Goal: Communication & Community: Answer question/provide support

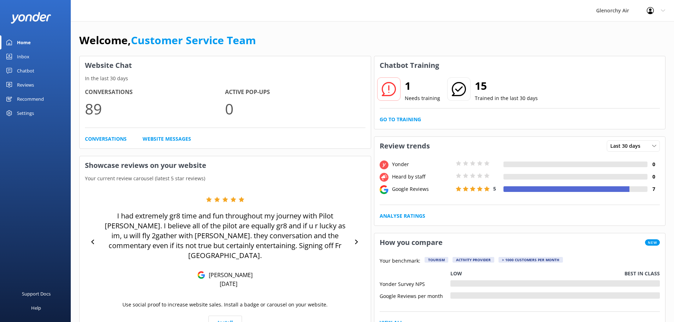
click at [18, 58] on div "Inbox" at bounding box center [23, 57] width 12 height 14
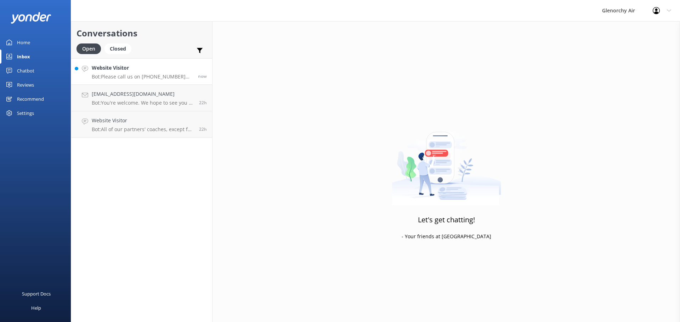
click at [142, 72] on div "Website Visitor Bot: Please call us on [PHONE_NUMBER] hour before your schedule…" at bounding box center [142, 71] width 101 height 15
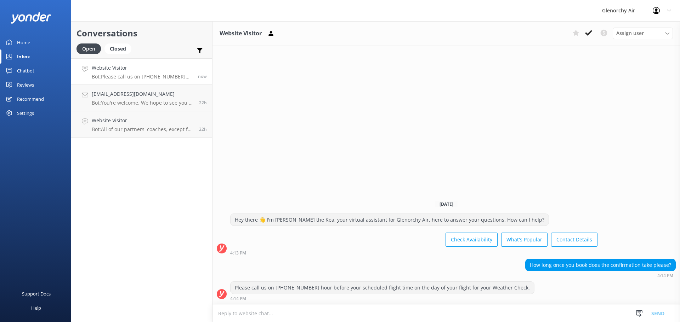
click at [400, 311] on textarea at bounding box center [445, 313] width 467 height 17
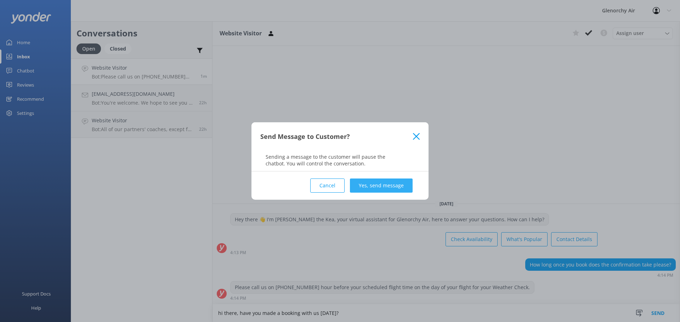
type textarea "hi there, have you made a booking with us [DATE]?"
click at [395, 183] on button "Yes, send message" at bounding box center [381, 186] width 63 height 14
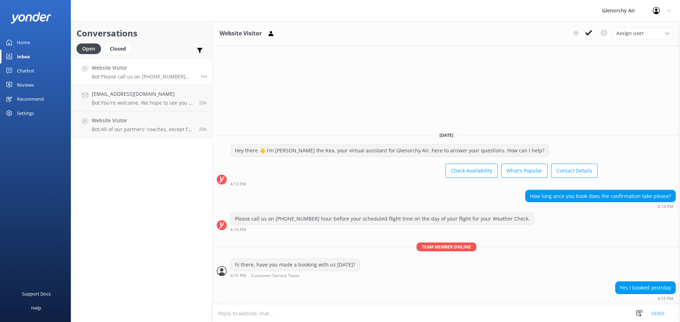
click at [338, 310] on textarea at bounding box center [445, 313] width 467 height 17
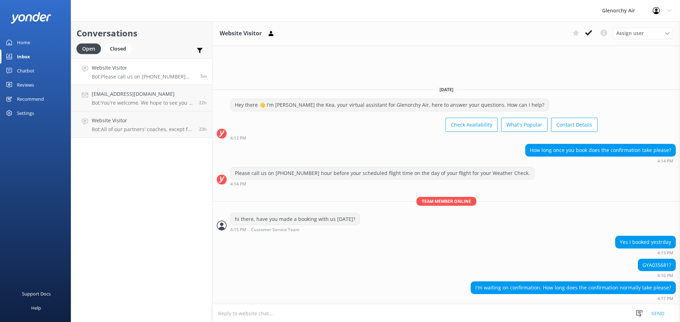
click at [454, 307] on textarea at bounding box center [445, 313] width 467 height 17
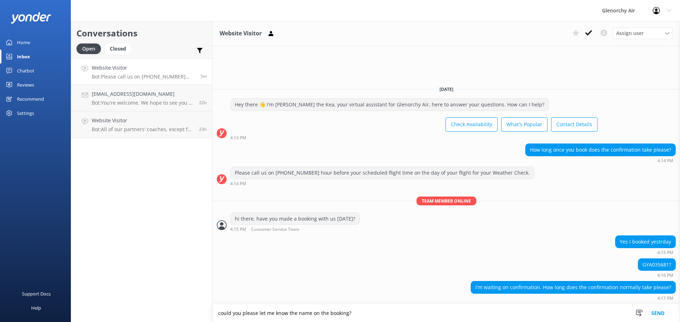
type textarea "could you please let me know the name on the booking?"
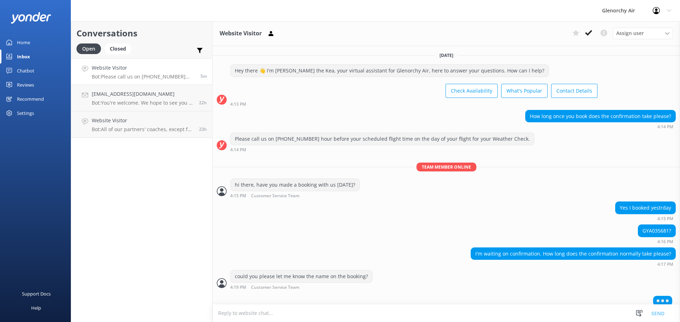
scroll to position [6, 0]
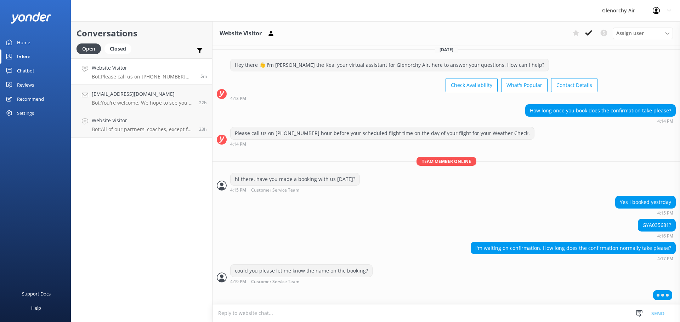
click at [335, 305] on textarea at bounding box center [445, 313] width 467 height 17
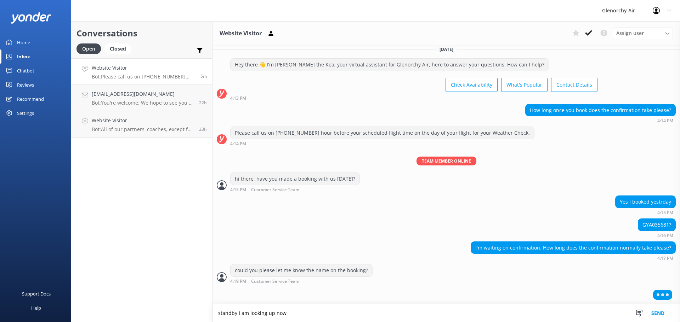
type textarea "standby I am looking up now"
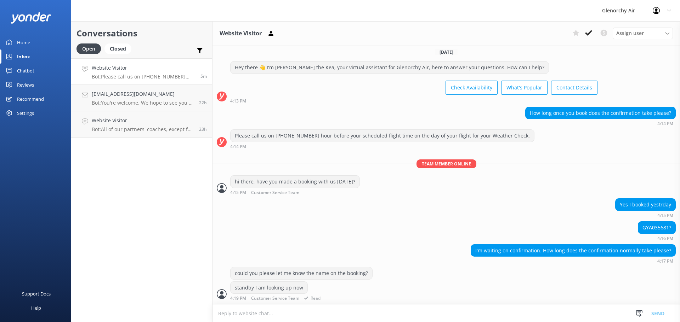
scroll to position [26, 0]
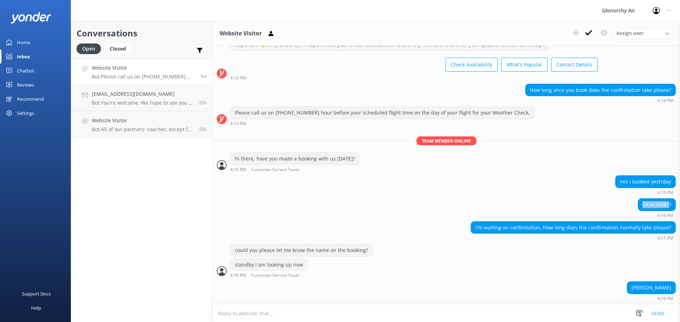
drag, startPoint x: 636, startPoint y: 205, endPoint x: 663, endPoint y: 205, distance: 26.2
click at [663, 205] on div "GYA035681?" at bounding box center [656, 205] width 37 height 12
copy div "GYA035681"
click at [400, 307] on textarea at bounding box center [445, 313] width 467 height 17
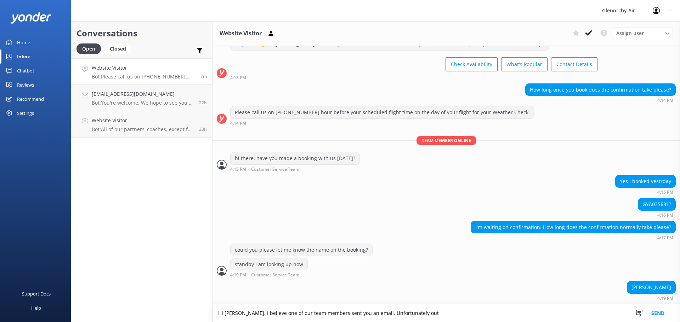
click at [437, 317] on textarea "Hi [PERSON_NAME], I believe one of our team members sent you an email. Unfortun…" at bounding box center [445, 314] width 467 height 18
drag, startPoint x: 423, startPoint y: 312, endPoint x: 359, endPoint y: 310, distance: 64.4
click at [359, 310] on textarea "Hi [PERSON_NAME], I believe one of our team members sent you an email. Unfortun…" at bounding box center [445, 314] width 467 height 18
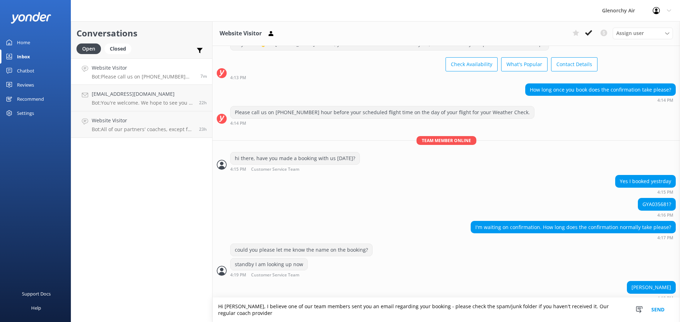
scroll to position [33, 0]
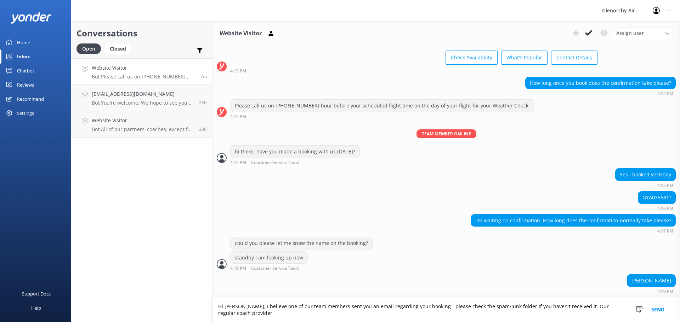
drag, startPoint x: 245, startPoint y: 314, endPoint x: 557, endPoint y: 306, distance: 311.6
click at [557, 306] on textarea "Hi [PERSON_NAME], I believe one of our team members sent you an email regarding…" at bounding box center [445, 310] width 467 height 24
paste textarea "Unfortunately, our standard partner coach provider Southern Discoveries is full…"
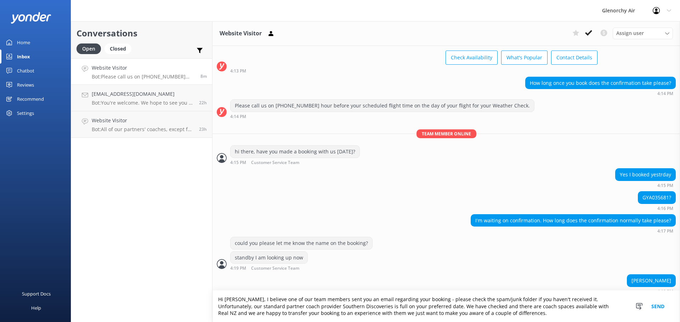
scroll to position [40, 0]
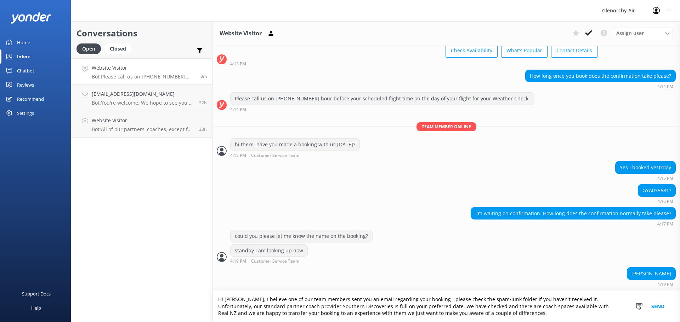
drag, startPoint x: 493, startPoint y: 314, endPoint x: 336, endPoint y: 313, distance: 157.5
click at [336, 313] on textarea "Hi [PERSON_NAME], I believe one of our team members sent you an email regarding…" at bounding box center [445, 307] width 467 height 32
type textarea "Hi [PERSON_NAME], I believe one of our team members sent you an email regarding…"
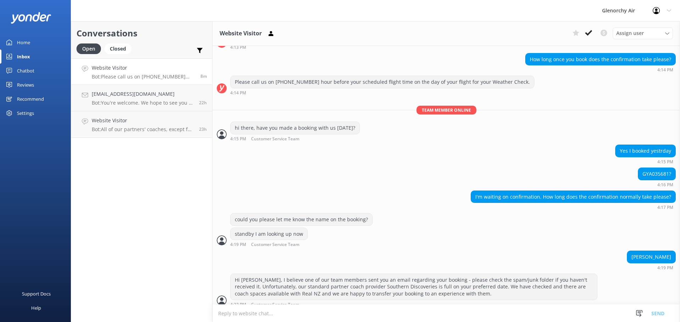
scroll to position [63, 0]
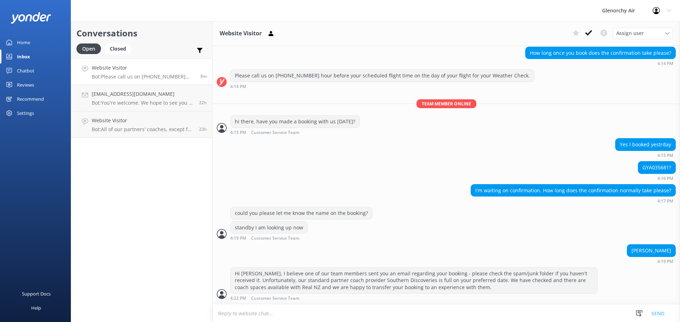
click at [260, 322] on textarea at bounding box center [445, 313] width 467 height 17
paste textarea "we just want to make you aware of a couple of differences. • RealNZ Milford Sou…"
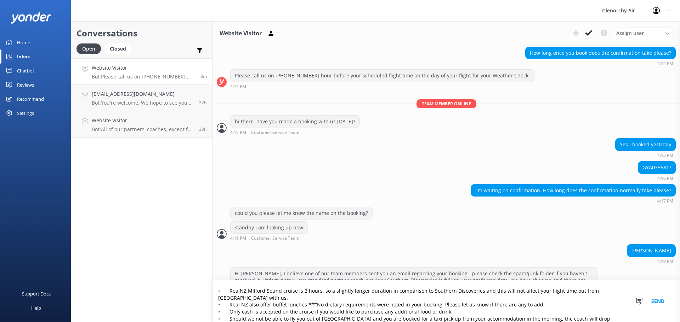
scroll to position [0, 0]
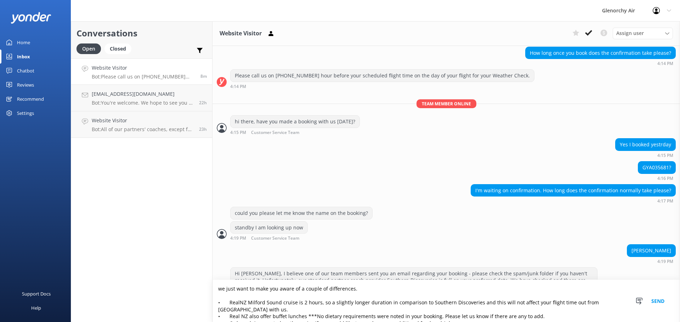
click at [219, 288] on textarea "we just want to make you aware of a couple of differences. • RealNZ Milford Sou…" at bounding box center [445, 301] width 467 height 42
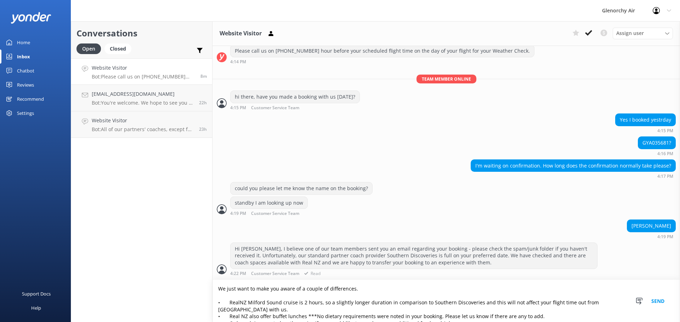
type textarea "We just want to make you aware of a couple of differences. • RealNZ Milford Sou…"
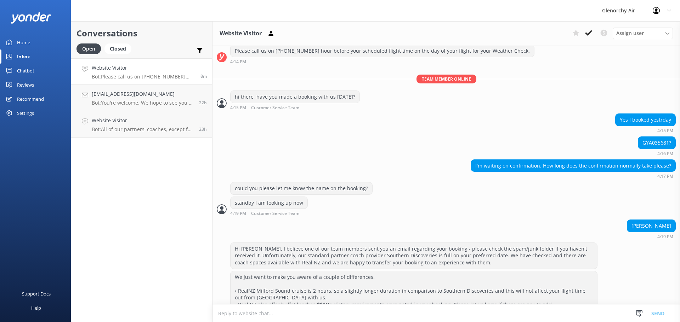
scroll to position [147, 0]
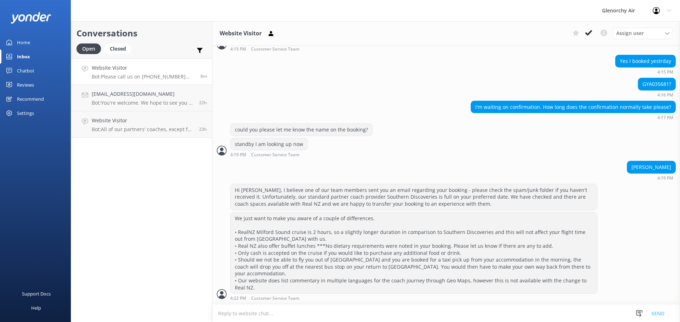
click at [260, 321] on textarea at bounding box center [445, 313] width 467 height 17
paste textarea "If you are happy for us to go ahead and make this change for you, we can do so.…"
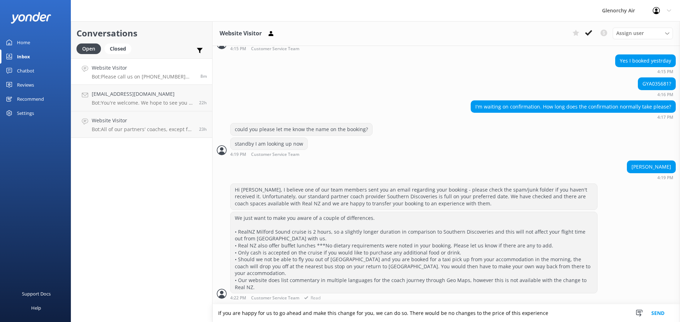
type textarea "If you are happy for us to go ahead and make this change for you, we can do so.…"
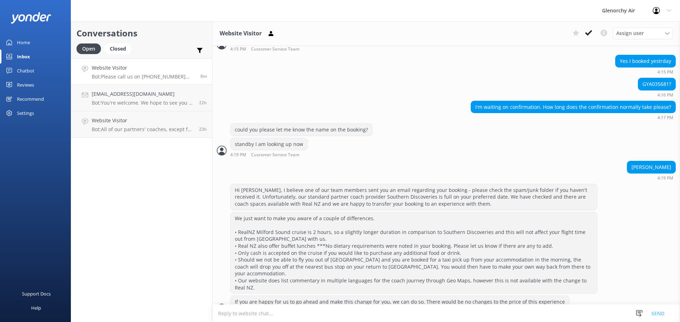
scroll to position [161, 0]
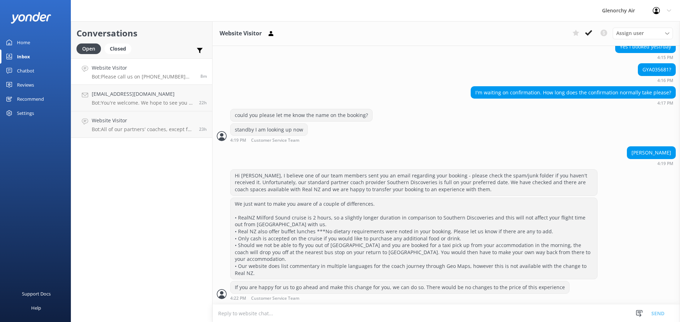
click at [481, 314] on textarea at bounding box center [445, 313] width 467 height 17
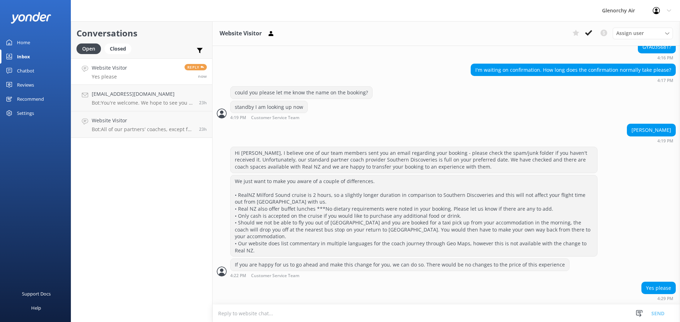
click at [233, 308] on textarea at bounding box center [445, 313] width 467 height 17
click at [498, 316] on textarea "okay awesome, I will get that confirmed for you now" at bounding box center [445, 314] width 467 height 18
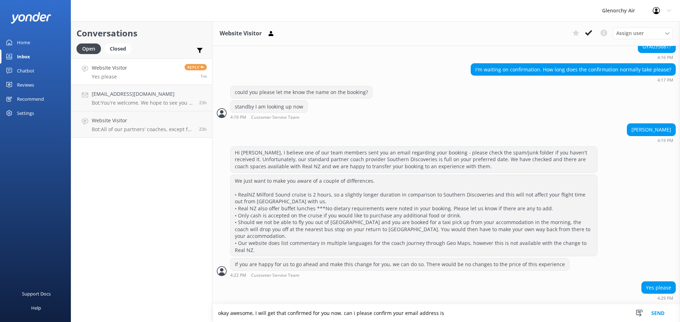
click at [461, 315] on textarea "okay awesome, I will get that confirmed for you now. can i please confirm your …" at bounding box center [445, 314] width 467 height 18
type textarea "okay awesome, I will get that confirmed for you now. can i please confirm your …"
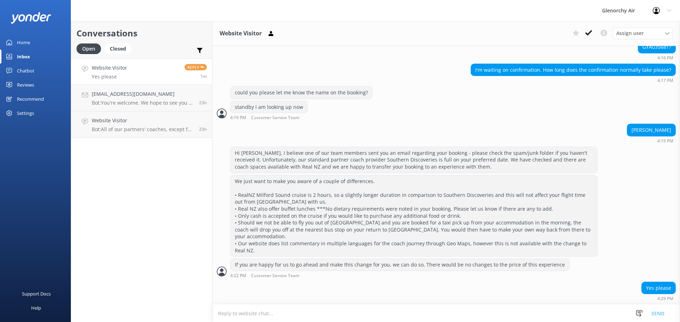
scroll to position [207, 0]
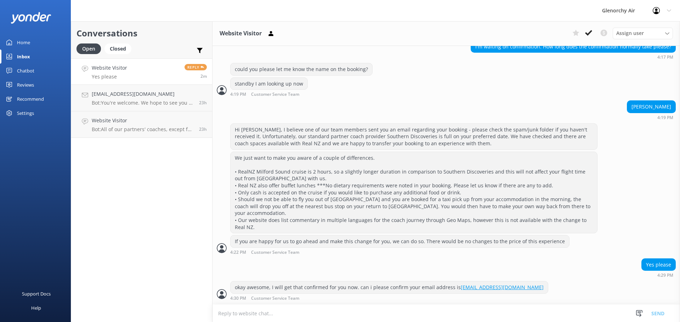
click at [459, 312] on textarea at bounding box center [445, 313] width 467 height 17
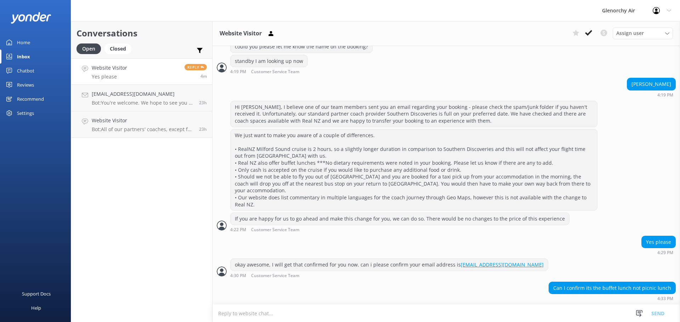
click at [371, 311] on textarea at bounding box center [445, 313] width 467 height 17
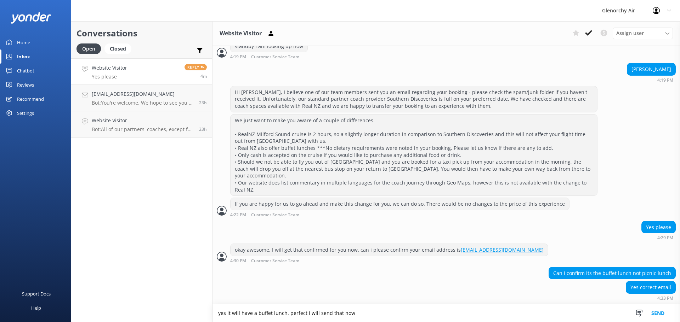
type textarea "yes it will have a buffet lunch. perfect I will send that now"
click at [364, 319] on textarea "yes it will have a buffet lunch. perfect I will send that now" at bounding box center [445, 314] width 467 height 18
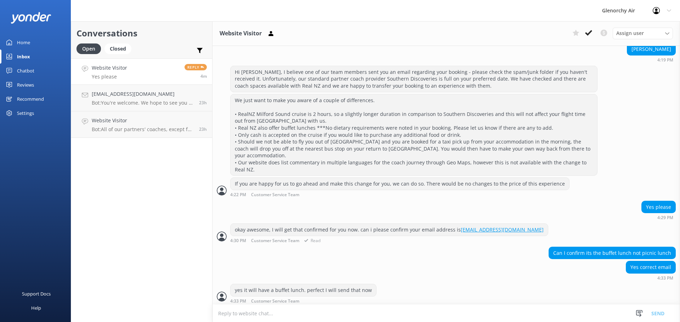
scroll to position [268, 0]
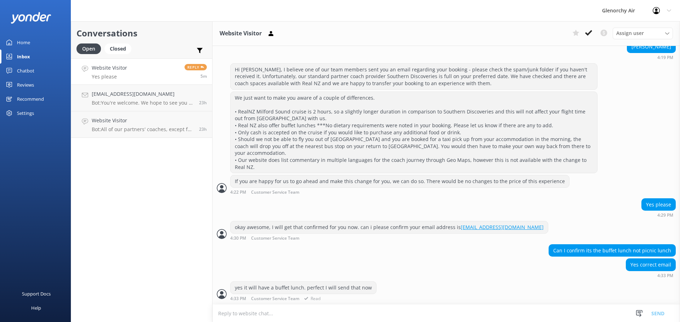
click at [431, 283] on div "yes it will have a buffet lunch. perfect I will send that now 4:33 PM Customer …" at bounding box center [445, 291] width 467 height 19
click at [121, 90] on link "[EMAIL_ADDRESS][DOMAIN_NAME] Bot: You're welcome. We hope to see you at [GEOGRA…" at bounding box center [141, 98] width 141 height 27
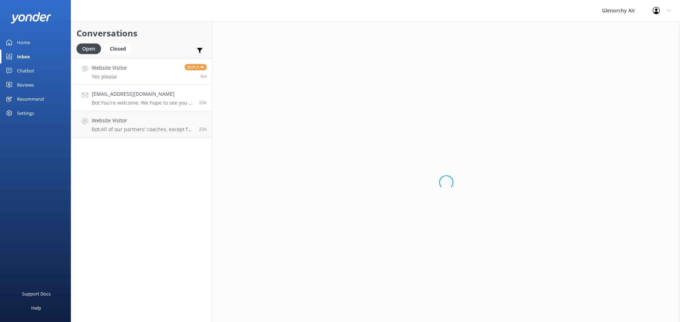
click at [121, 74] on p "Yes please" at bounding box center [109, 77] width 35 height 6
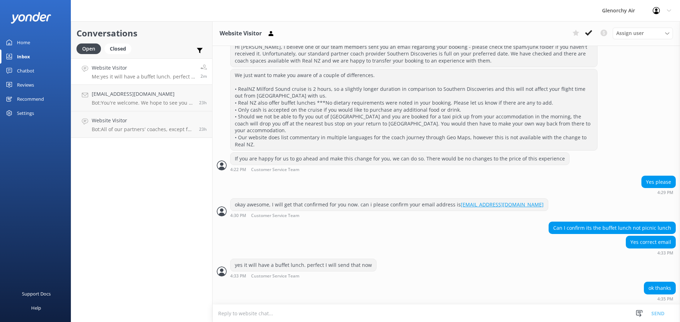
scroll to position [291, 0]
click at [315, 312] on textarea at bounding box center [445, 313] width 467 height 17
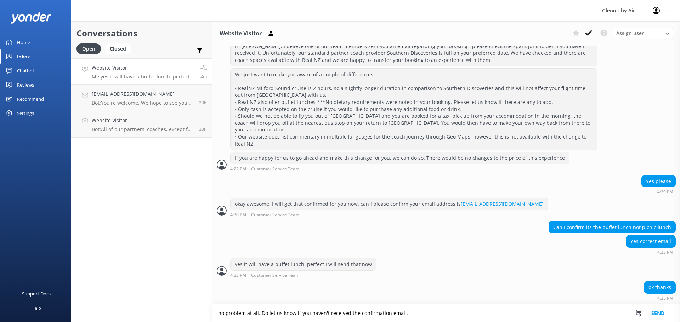
type textarea "no problem at all. Do let us know if you haven't received the confirmation emai…"
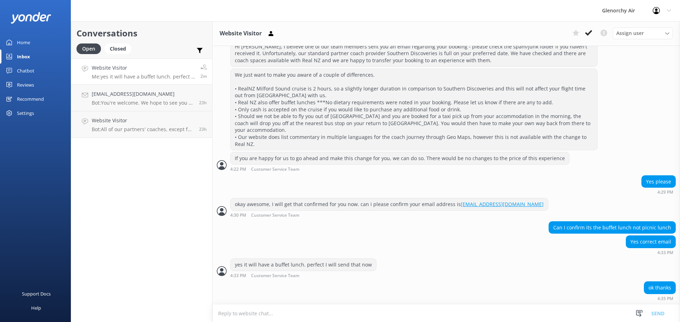
scroll to position [314, 0]
